Goal: Task Accomplishment & Management: Manage account settings

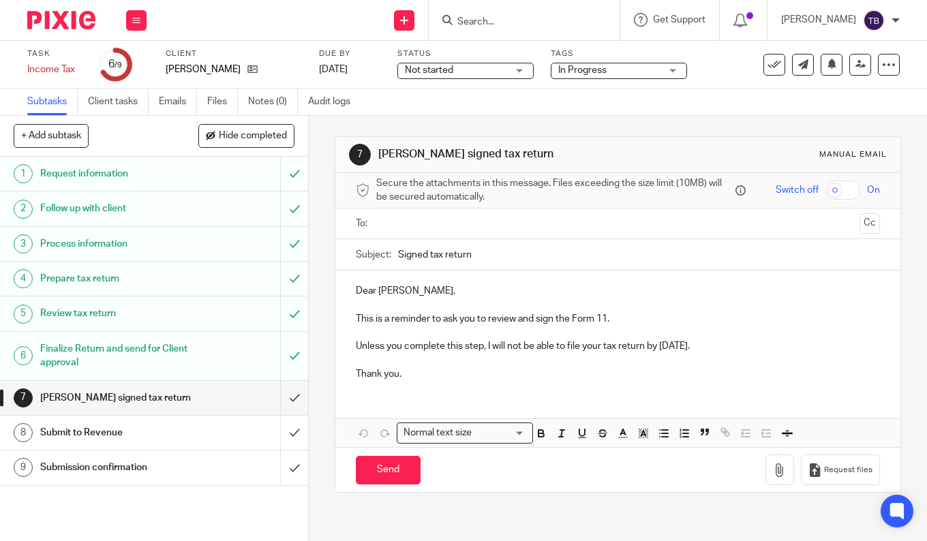
click at [457, 61] on div "Status Not started Not started Not started In progress Complete 1" at bounding box center [465, 64] width 136 height 33
click at [451, 73] on span "Not started" at bounding box center [429, 70] width 48 height 10
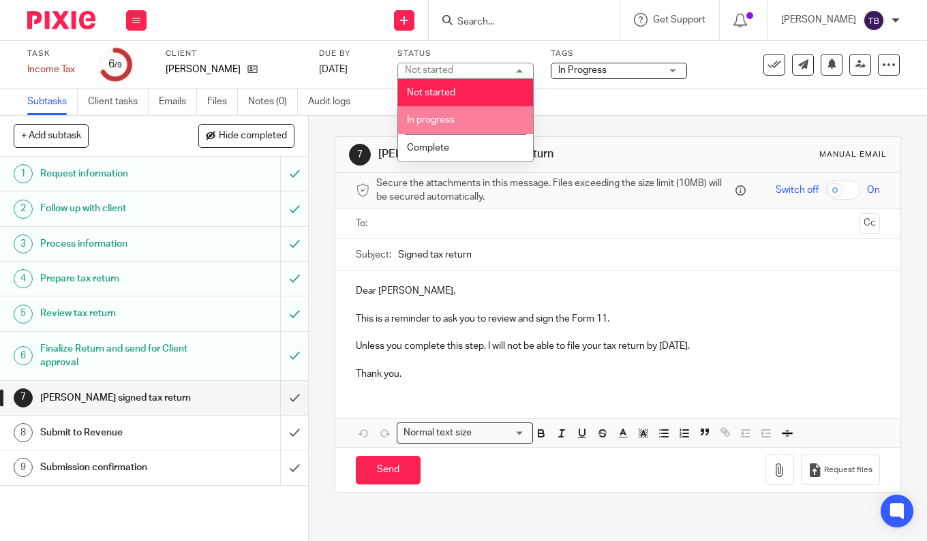
click at [446, 119] on span "In progress" at bounding box center [431, 120] width 48 height 10
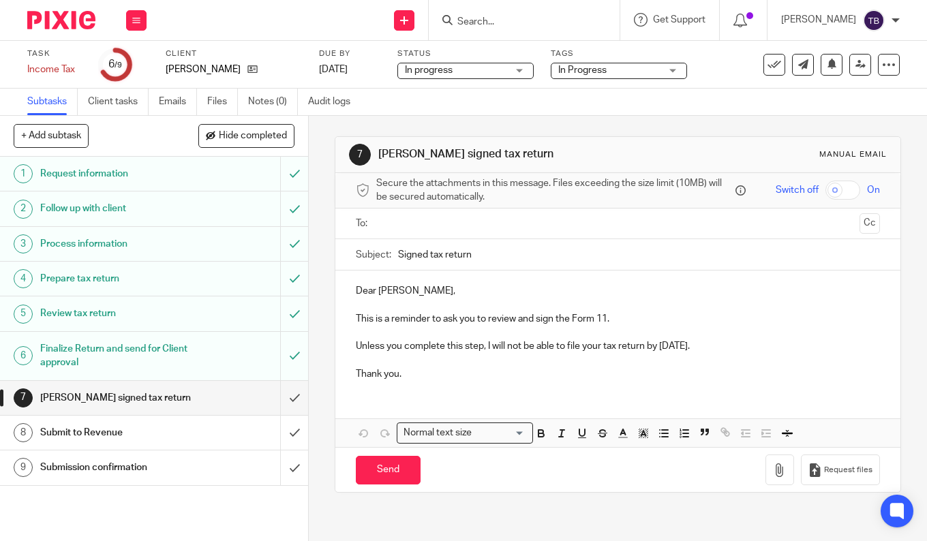
click at [601, 67] on span "In Progress" at bounding box center [582, 70] width 48 height 10
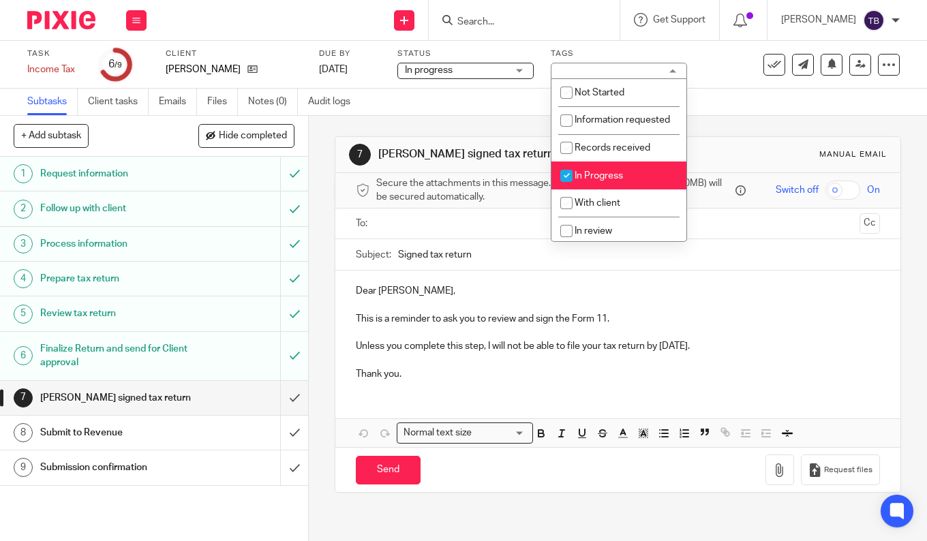
click at [598, 181] on span "In Progress" at bounding box center [598, 176] width 48 height 10
checkbox input "false"
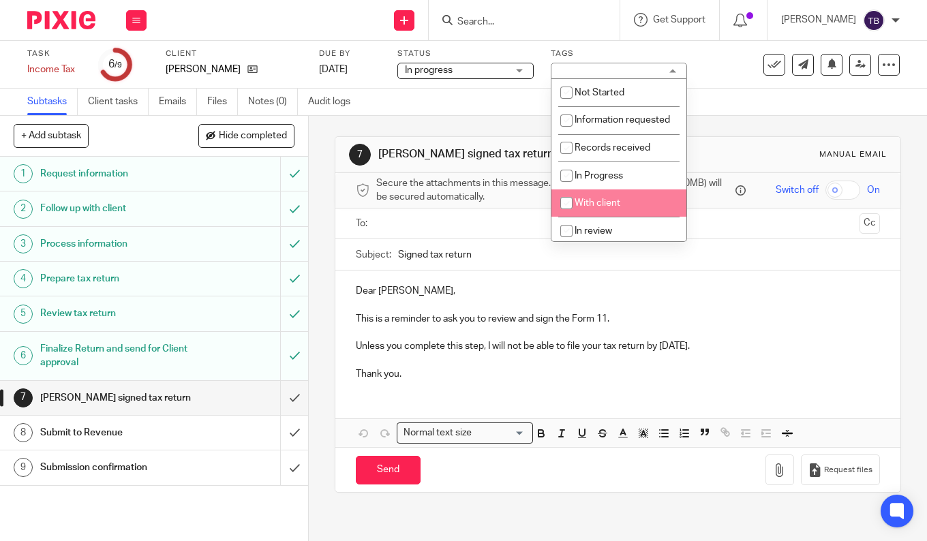
click at [592, 208] on span "With client" at bounding box center [597, 203] width 46 height 10
checkbox input "true"
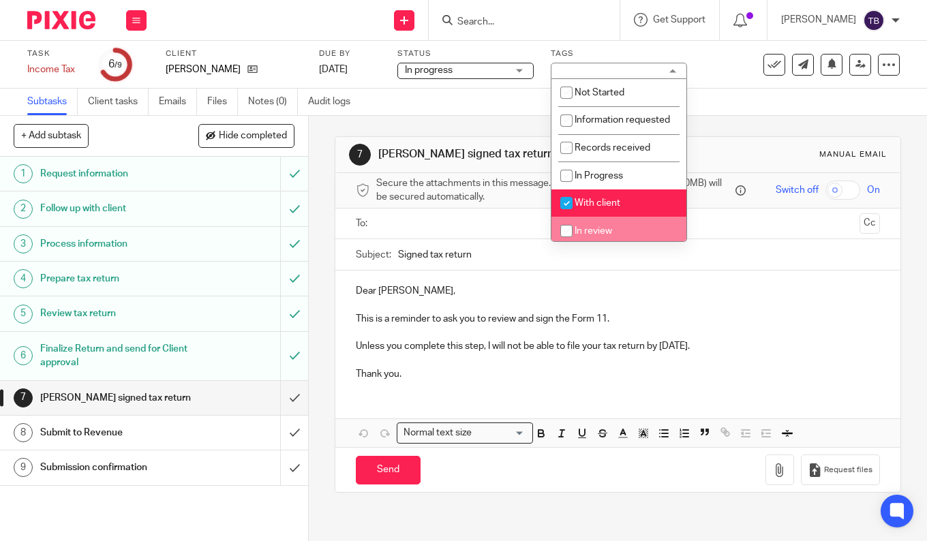
click at [472, 378] on p "Thank you." at bounding box center [618, 374] width 524 height 14
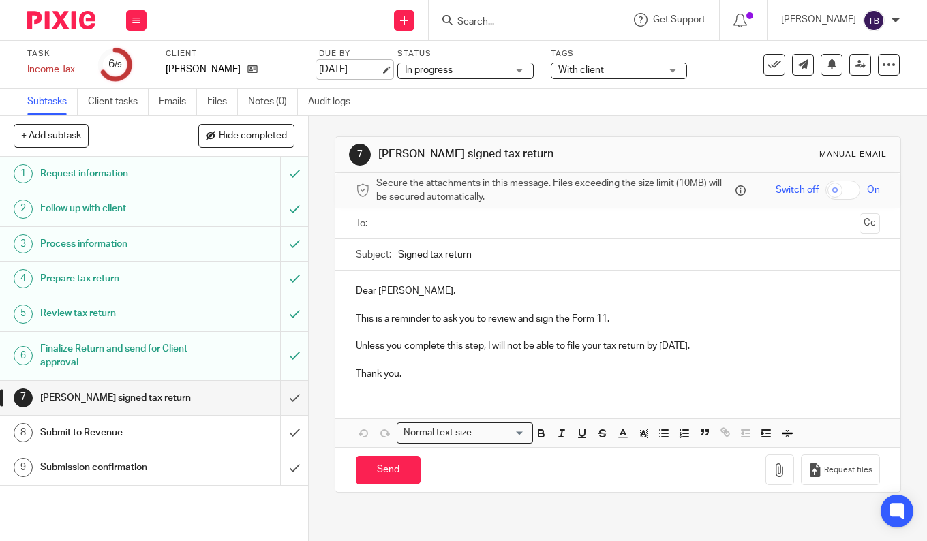
click at [365, 70] on link "[DATE]" at bounding box center [349, 70] width 61 height 14
click at [136, 19] on icon at bounding box center [136, 20] width 8 height 8
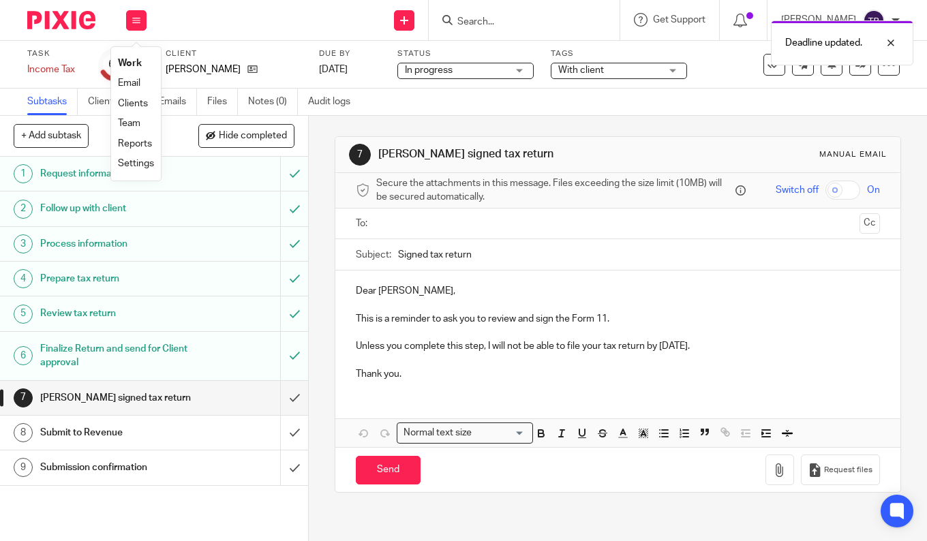
click at [126, 61] on link "Work" at bounding box center [130, 64] width 24 height 10
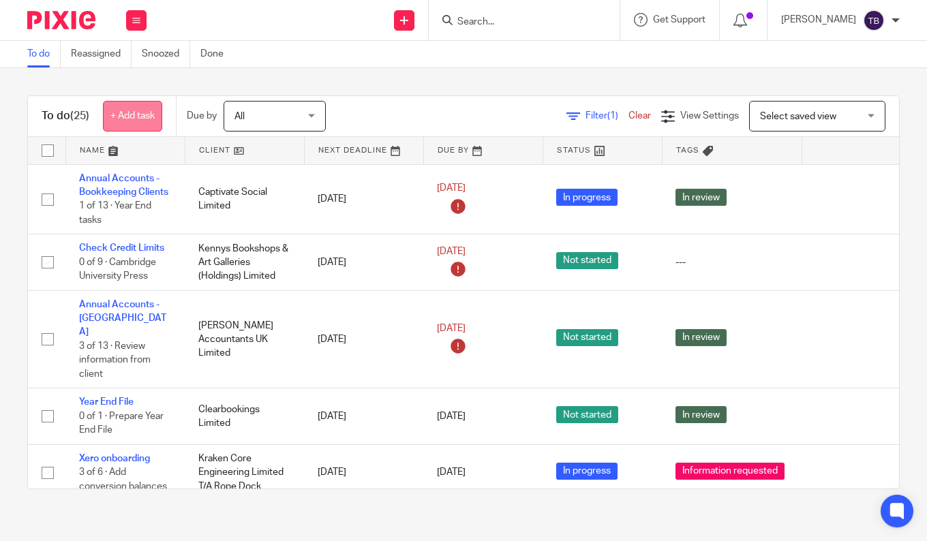
click at [124, 116] on link "+ Add task" at bounding box center [132, 116] width 59 height 31
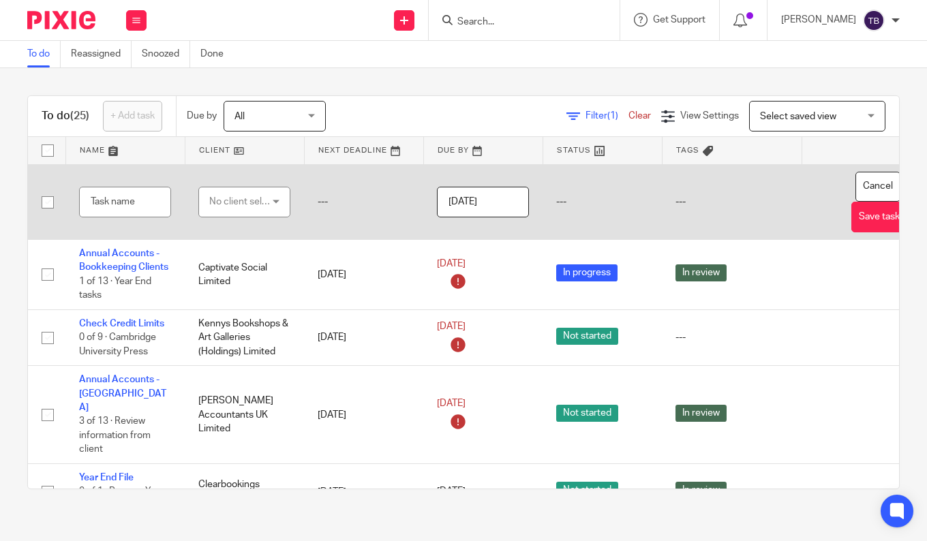
click at [246, 199] on div "No client selected" at bounding box center [241, 201] width 64 height 29
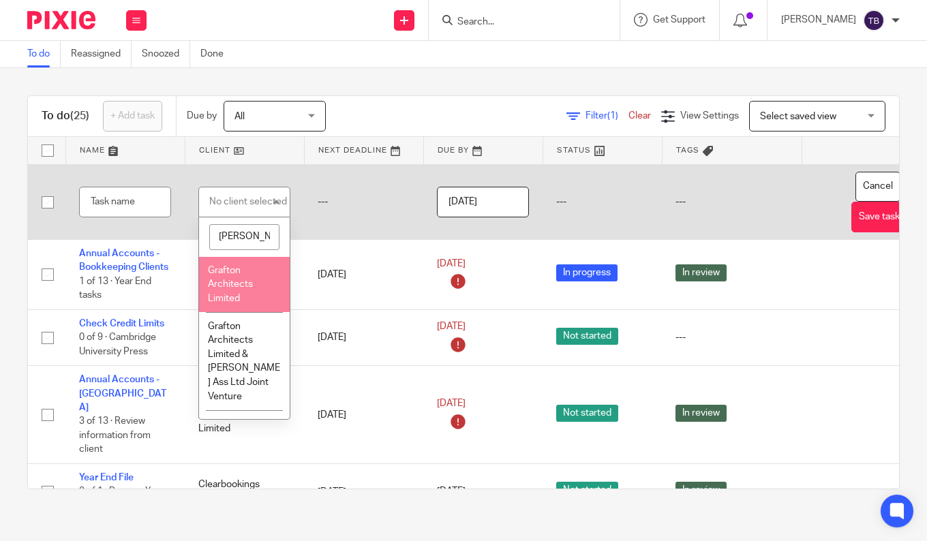
type input "graf"
click at [226, 293] on li "Grafton Architects Limited" at bounding box center [244, 285] width 91 height 56
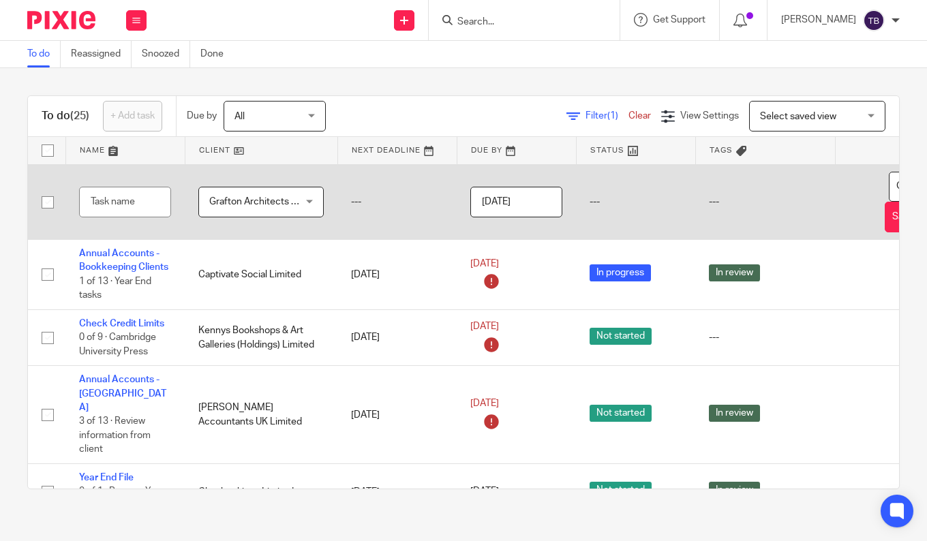
click at [279, 203] on span "Grafton Architects Limited" at bounding box center [266, 202] width 114 height 10
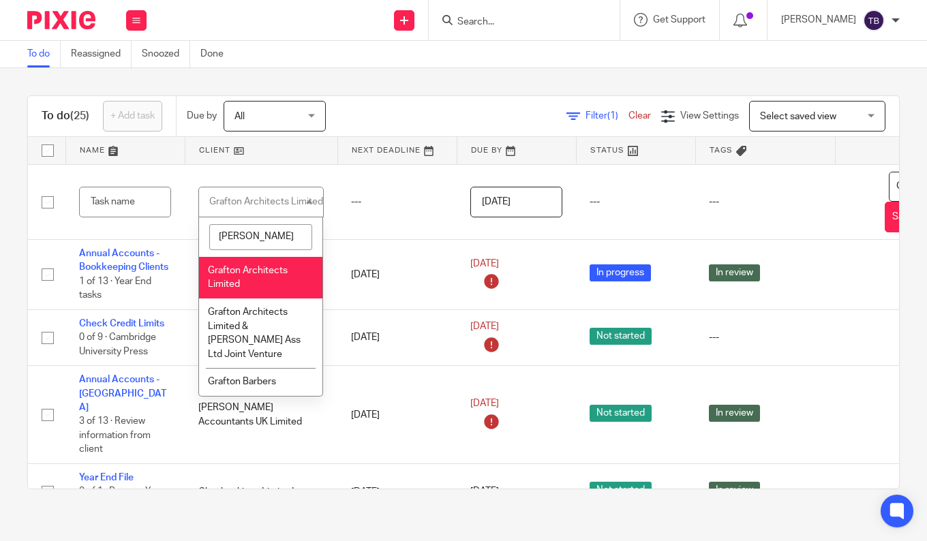
type input "graft"
click at [114, 201] on input "text" at bounding box center [125, 202] width 92 height 31
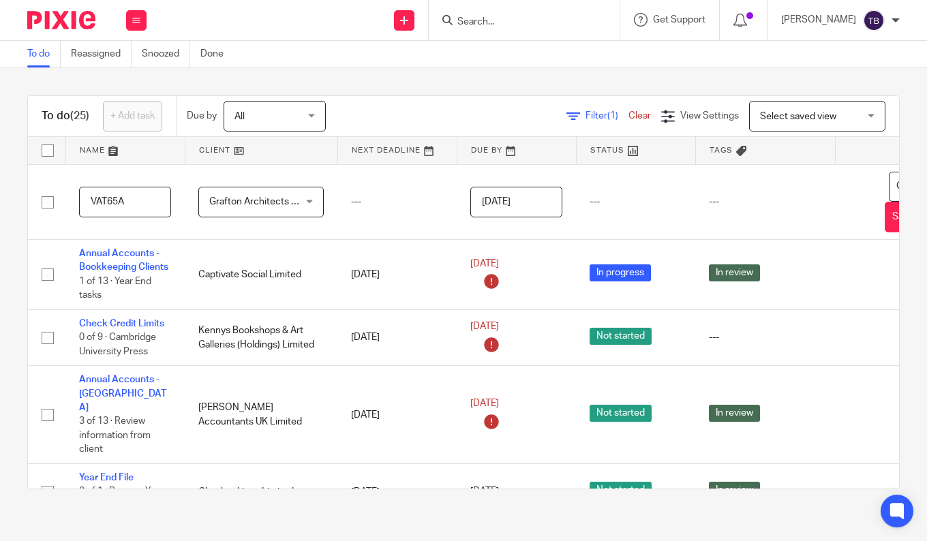
type input "VAT65A"
click at [544, 202] on input "2025-08-15" at bounding box center [516, 202] width 92 height 31
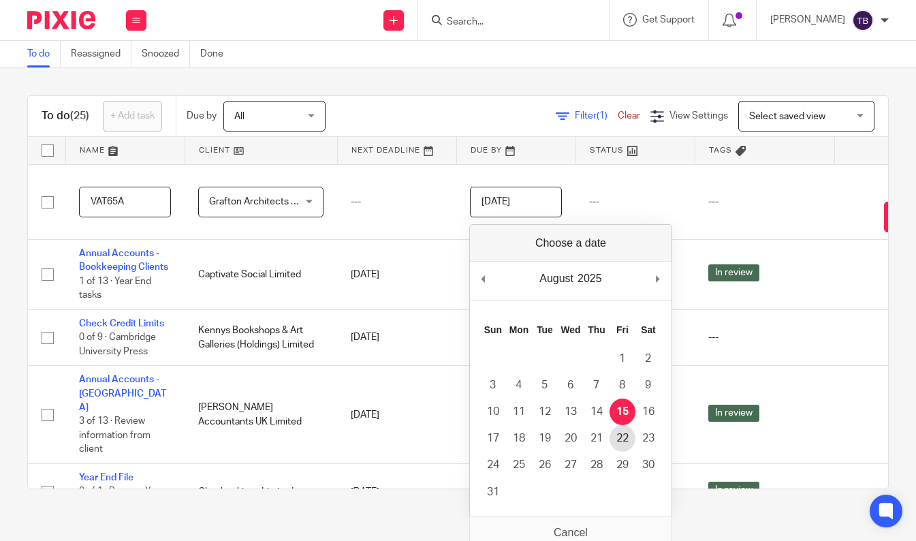
type input "2025-08-22"
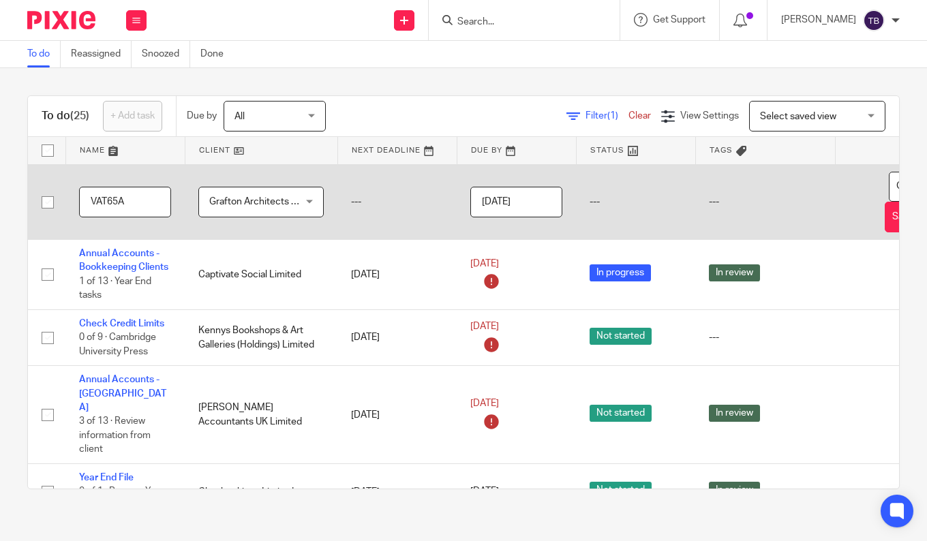
click at [395, 205] on td "---" at bounding box center [396, 202] width 119 height 76
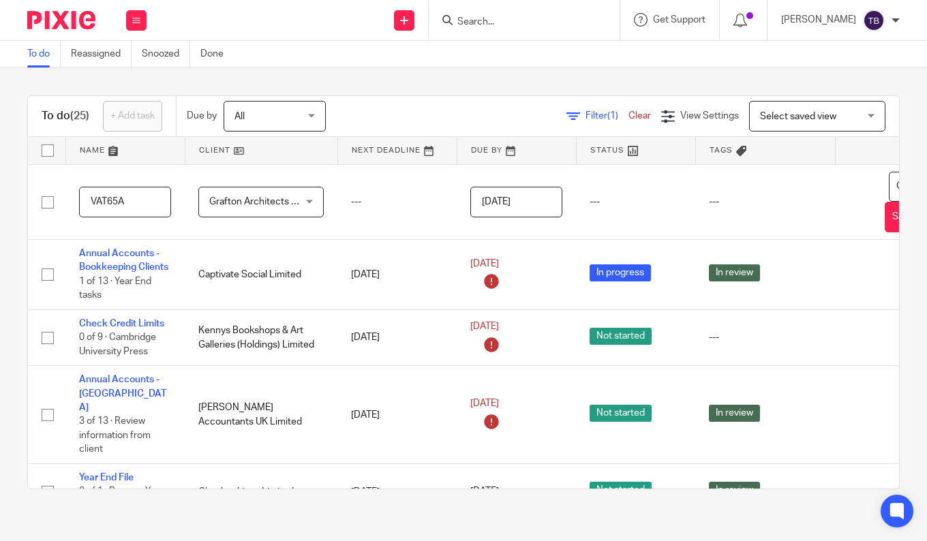
scroll to position [0, 85]
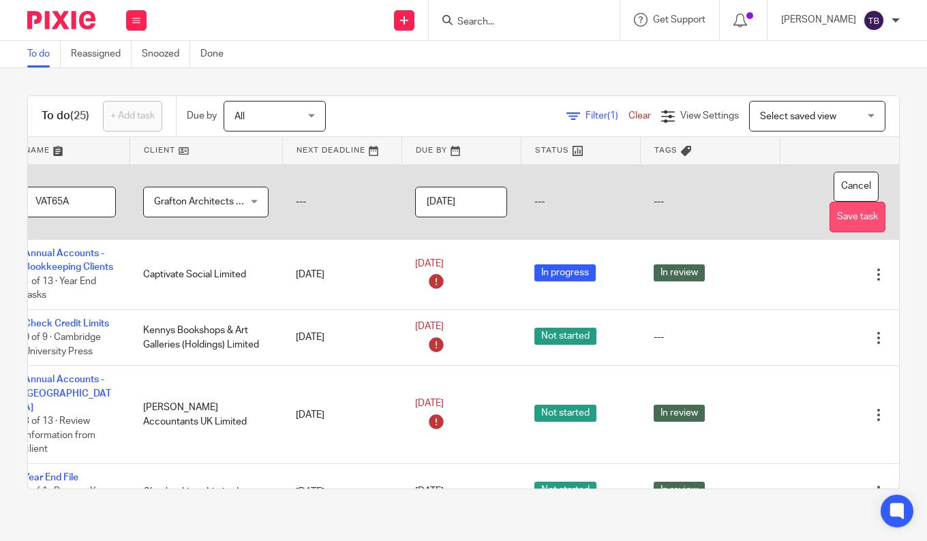
click at [831, 226] on button "Save task" at bounding box center [857, 217] width 56 height 31
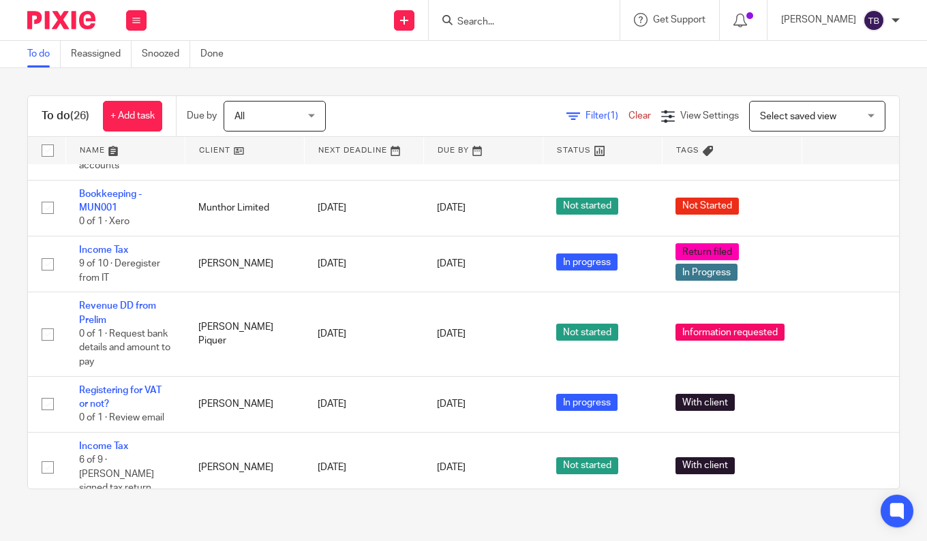
scroll to position [750, 0]
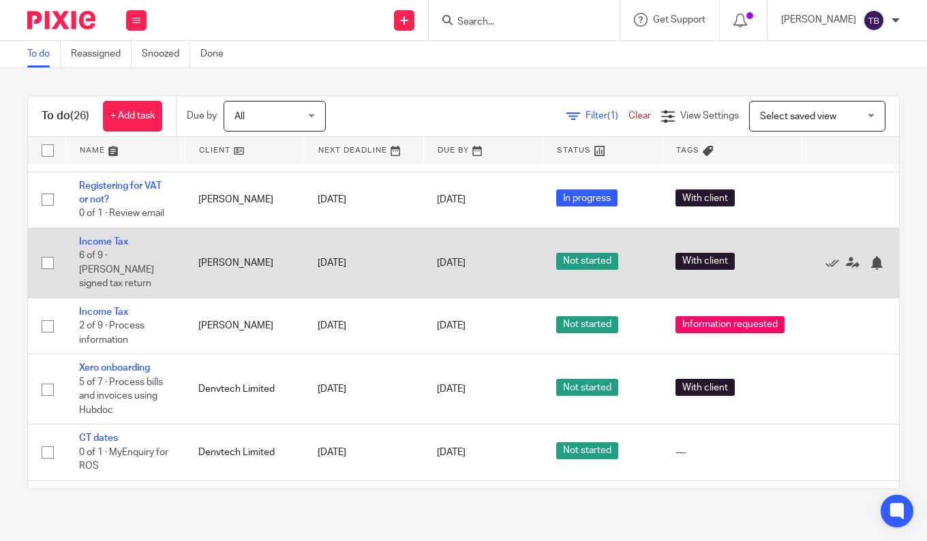
click at [103, 228] on td "Income Tax 6 of 9 · Chase signed tax return" at bounding box center [124, 263] width 119 height 70
click at [116, 237] on link "Income Tax" at bounding box center [103, 242] width 49 height 10
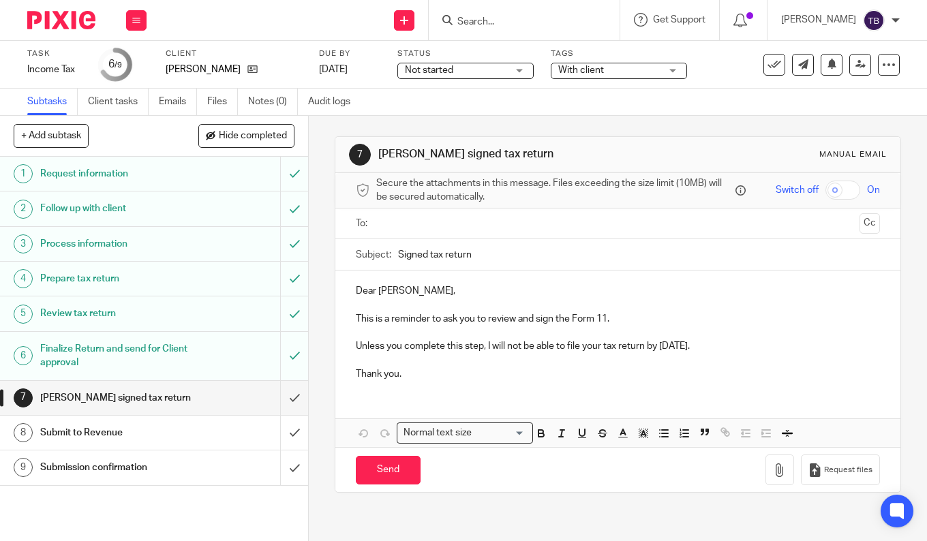
click at [497, 72] on span "Not started" at bounding box center [456, 70] width 102 height 14
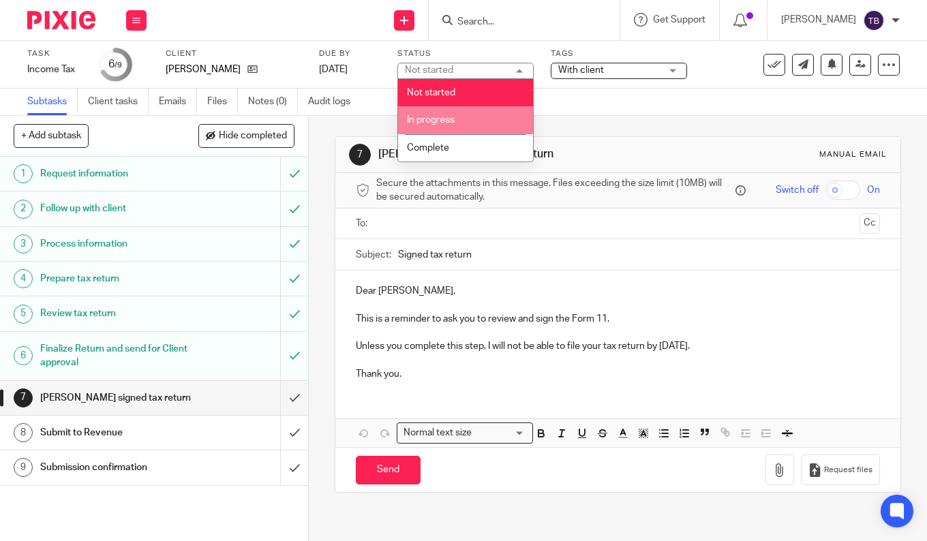
click at [428, 121] on span "In progress" at bounding box center [431, 120] width 48 height 10
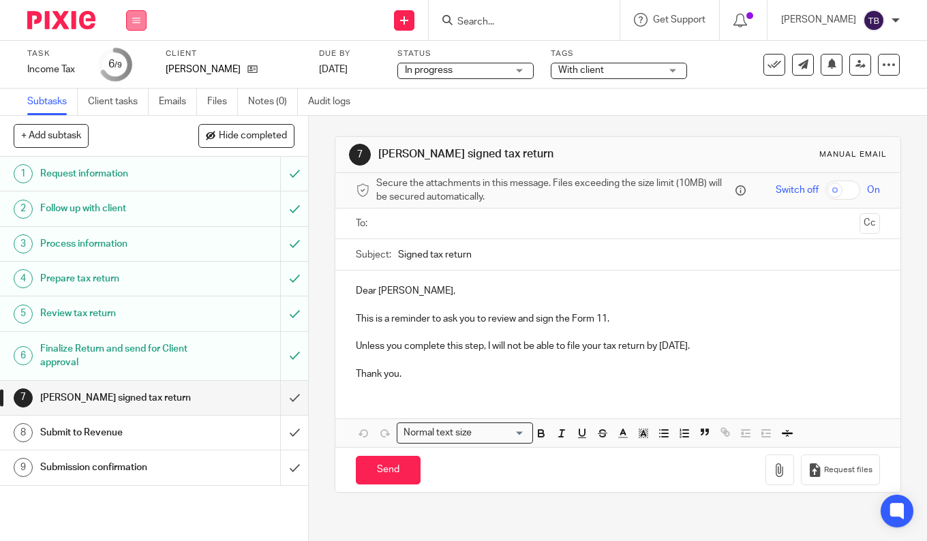
click at [134, 21] on icon at bounding box center [136, 20] width 8 height 8
click at [136, 64] on link "Work" at bounding box center [130, 64] width 24 height 10
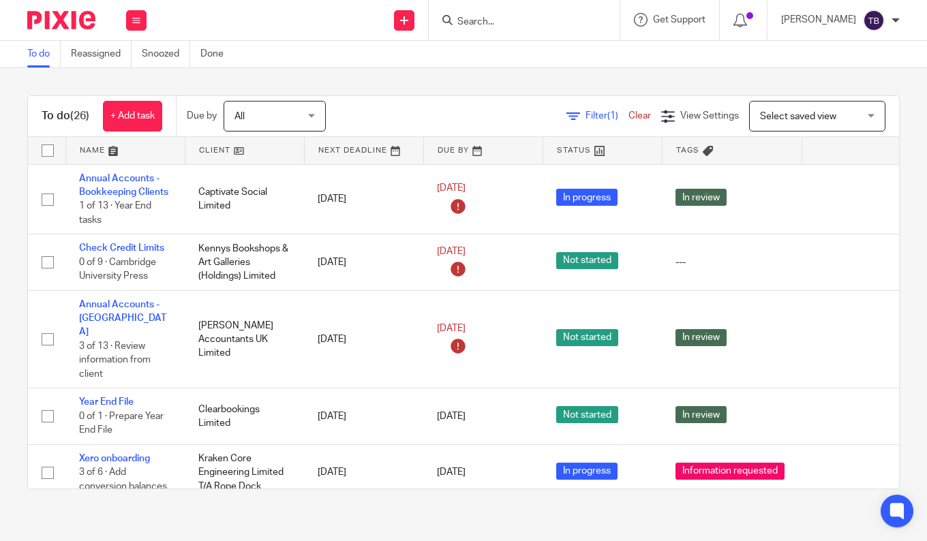
click at [523, 22] on input "Search" at bounding box center [517, 22] width 123 height 12
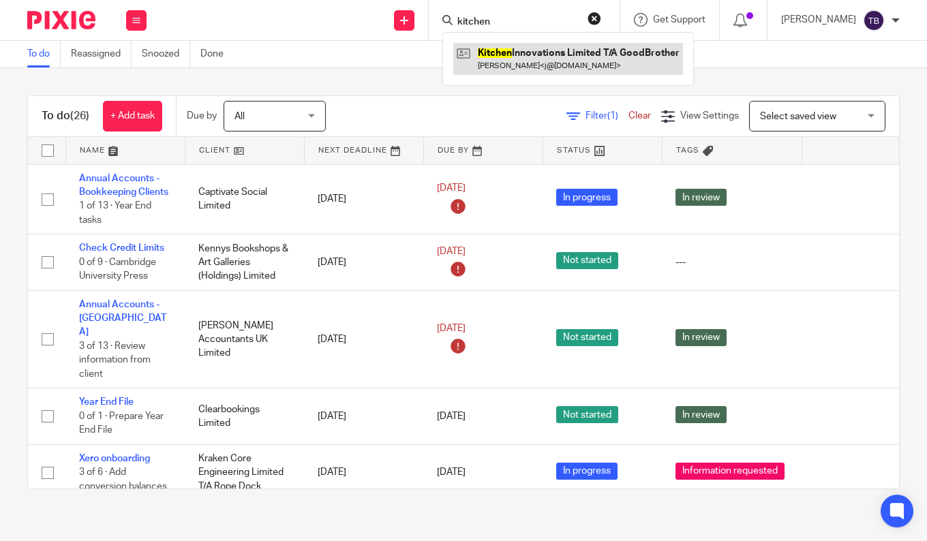
type input "kitchen"
click at [512, 53] on link at bounding box center [568, 58] width 230 height 31
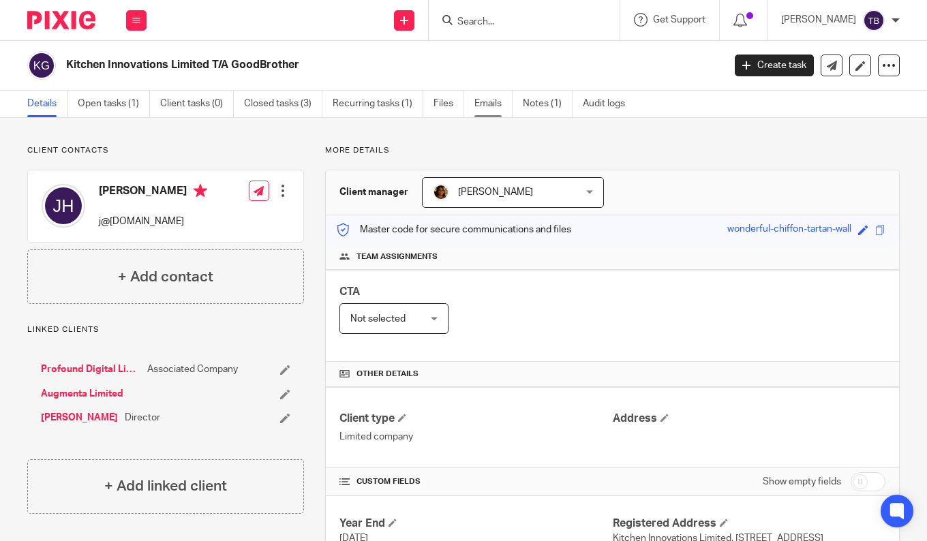
click at [487, 106] on link "Emails" at bounding box center [493, 104] width 38 height 27
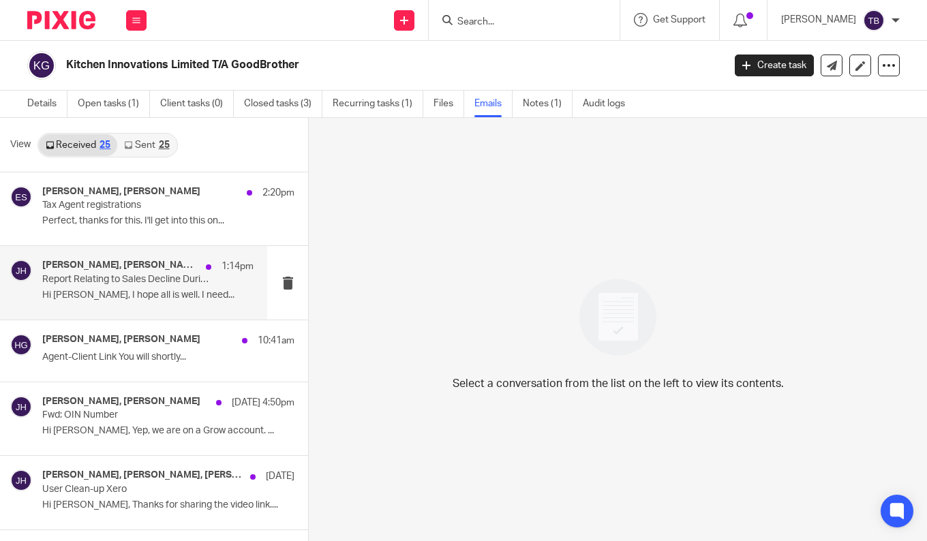
scroll to position [273, 0]
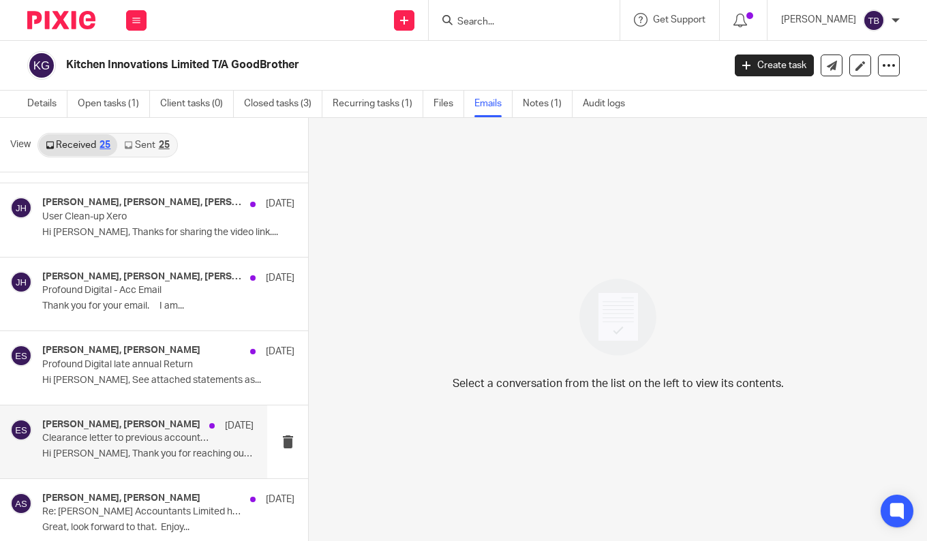
click at [138, 460] on p "Hi [PERSON_NAME], Thank you for reaching out. Yes,..." at bounding box center [147, 454] width 211 height 12
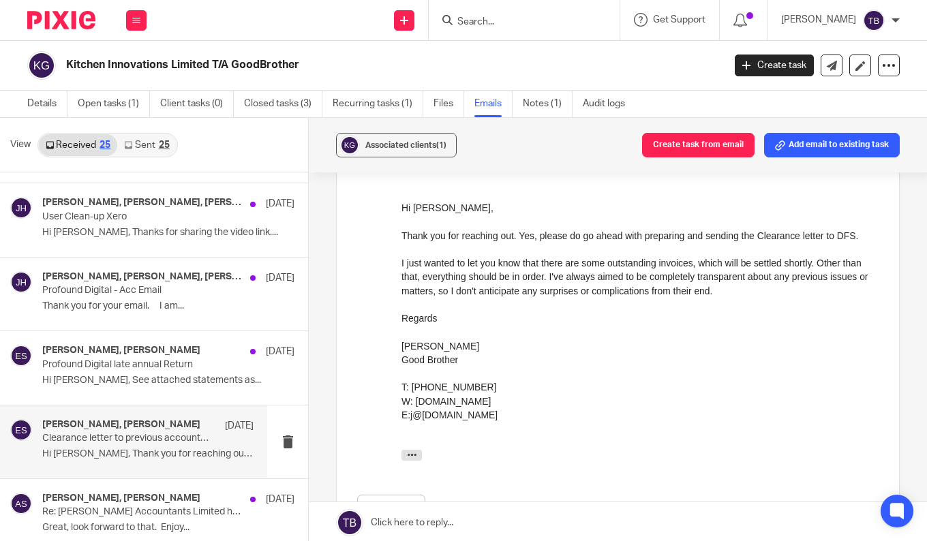
scroll to position [0, 0]
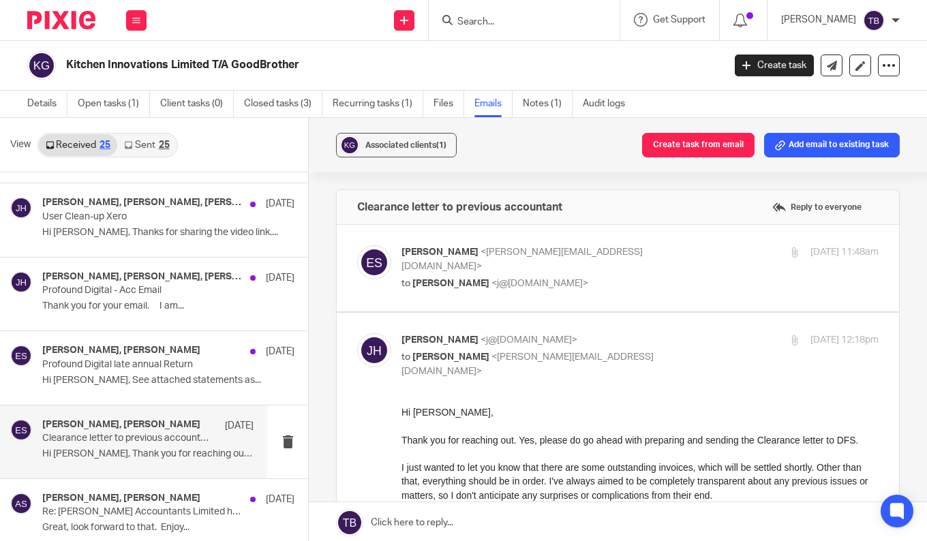
click at [631, 277] on p "to Jonathan Hayes <j@goodbrother.ie>" at bounding box center [560, 284] width 318 height 14
checkbox input "true"
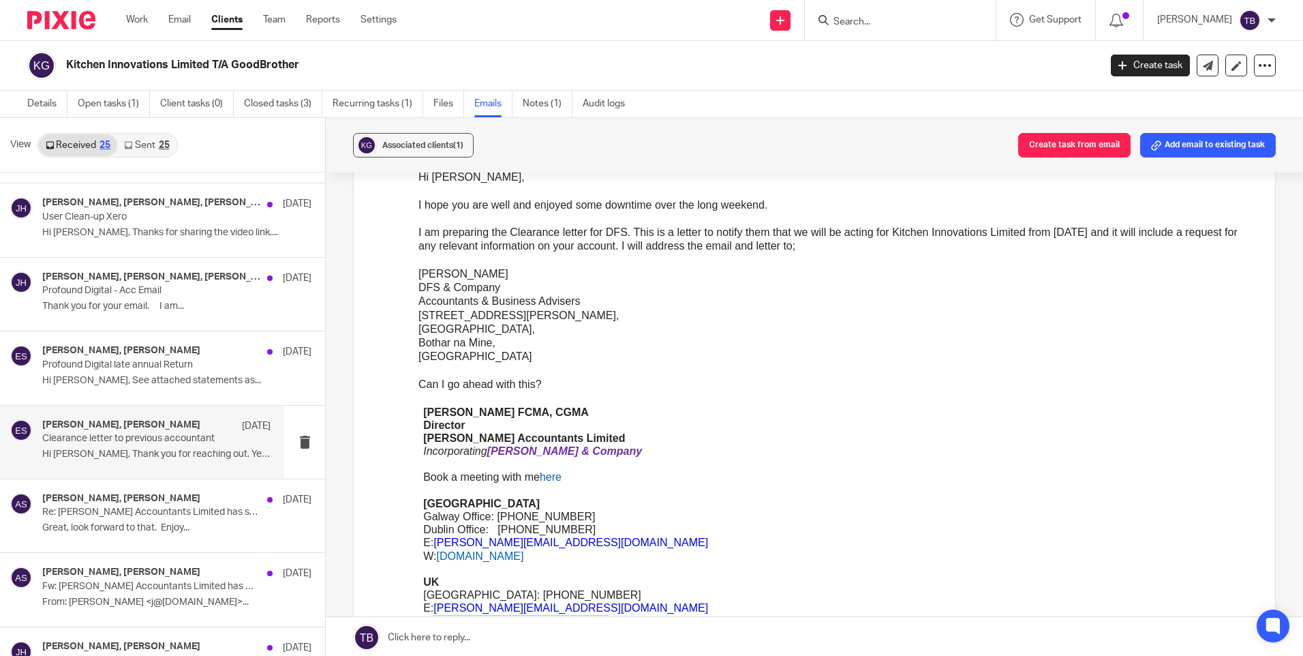
scroll to position [136, 0]
click at [138, 16] on link "Work" at bounding box center [137, 20] width 22 height 14
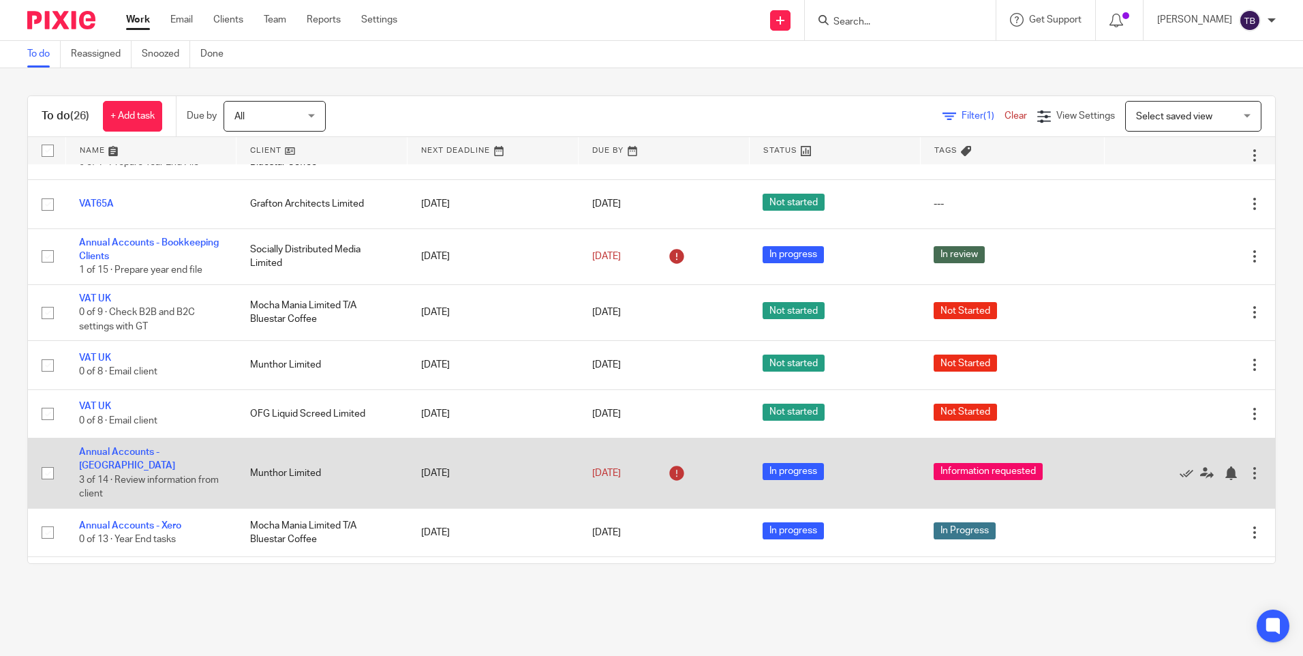
scroll to position [957, 0]
